Goal: Navigation & Orientation: Find specific page/section

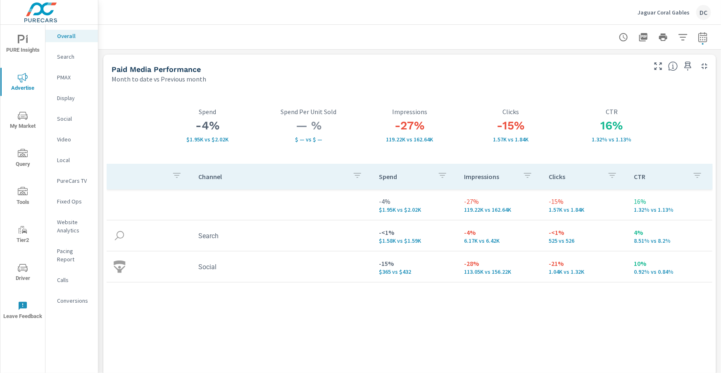
click at [678, 16] on p "Jaguar Coral Gables" at bounding box center [664, 12] width 52 height 7
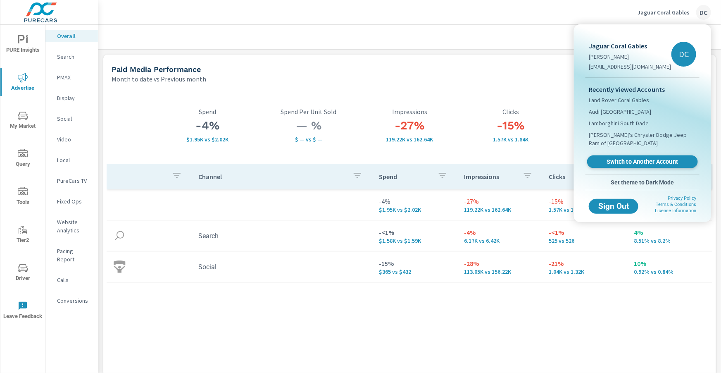
click at [635, 158] on span "Switch to Another Account" at bounding box center [642, 162] width 101 height 8
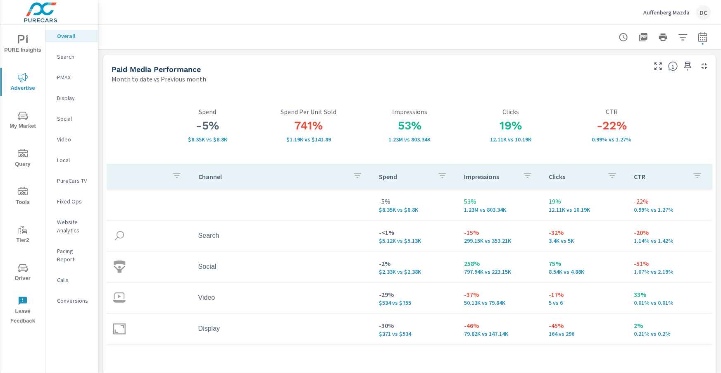
click at [24, 276] on span "Driver" at bounding box center [23, 273] width 40 height 20
